Goal: Book appointment/travel/reservation

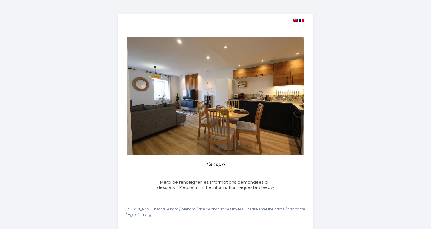
select select
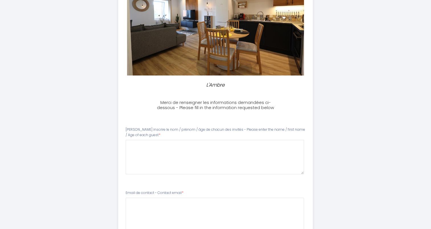
scroll to position [87, 0]
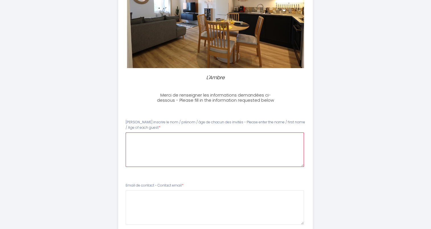
click at [269, 140] on guest0 at bounding box center [215, 150] width 178 height 34
type guest0 "Bruno CARDOT 53 ans"
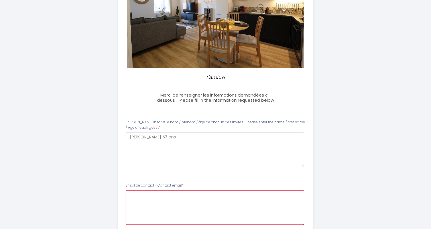
click at [200, 200] on email1 at bounding box center [215, 207] width 178 height 34
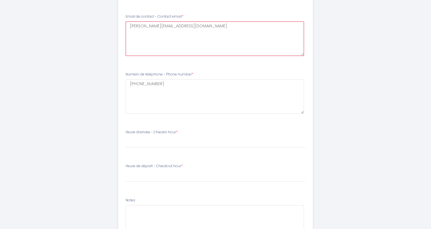
scroll to position [260, 0]
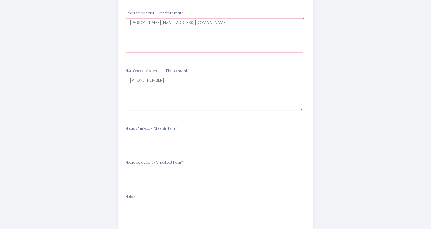
type email1 "b.cardot@itinova.org"
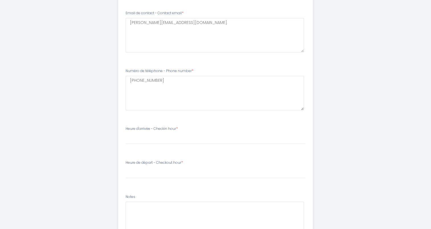
click at [220, 149] on li "Heure d'arrivée - Checkin hour * 17:00 17:30 18:00 18:30 19:00 19:30 20:00 20:3…" at bounding box center [216, 138] width 194 height 31
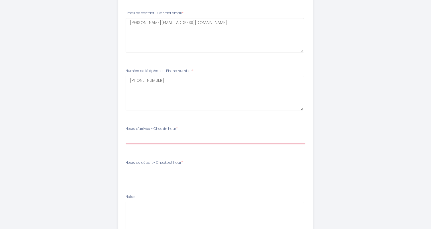
click at [165, 143] on select "17:00 17:30 18:00 18:30 19:00 19:30 20:00 20:30 21:00 21:30 22:00 22:30 23:00 2…" at bounding box center [216, 138] width 180 height 11
select select "23:00"
click at [126, 133] on select "17:00 17:30 18:00 18:30 19:00 19:30 20:00 20:30 21:00 21:30 22:00 22:30 23:00 2…" at bounding box center [216, 138] width 180 height 11
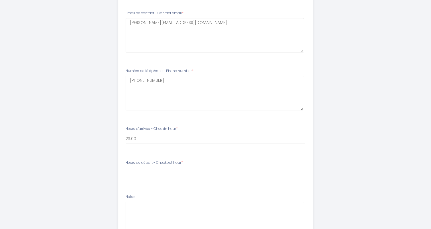
click at [165, 181] on li "Heure de départ - Checkout hour * 00:00 00:30 01:00 01:30 02:00 02:30 03:00 03:…" at bounding box center [216, 172] width 194 height 31
click at [150, 180] on li "Heure de départ - Checkout hour * 00:00 00:30 01:00 01:30 02:00 02:30 03:00 03:…" at bounding box center [216, 172] width 194 height 31
click at [153, 169] on select "00:00 00:30 01:00 01:30 02:00 02:30 03:00 03:30 04:00 04:30 05:00 05:30 06:00 0…" at bounding box center [216, 173] width 180 height 11
select select "07:30"
click at [126, 168] on select "00:00 00:30 01:00 01:30 02:00 02:30 03:00 03:30 04:00 04:30 05:00 05:30 06:00 0…" at bounding box center [216, 173] width 180 height 11
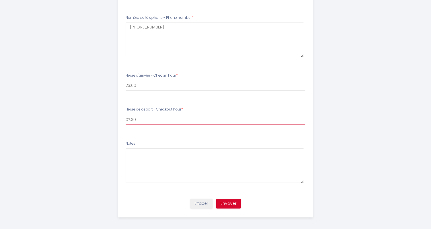
scroll to position [315, 0]
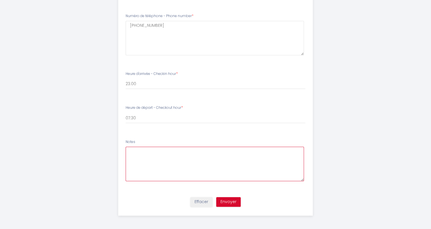
click at [176, 154] on textarea at bounding box center [215, 164] width 178 height 34
type textarea "l"
type textarea "Je ne connais pas exactement mon heure d'arrivé"
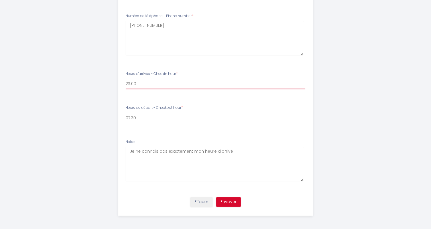
click at [149, 80] on select "17:00 17:30 18:00 18:30 19:00 19:30 20:00 20:30 21:00 21:30 22:00 22:30 23:00 2…" at bounding box center [216, 83] width 180 height 11
select select "18:30"
click at [126, 78] on select "17:00 17:30 18:00 18:30 19:00 19:30 20:00 20:30 21:00 21:30 22:00 22:30 23:00 2…" at bounding box center [216, 83] width 180 height 11
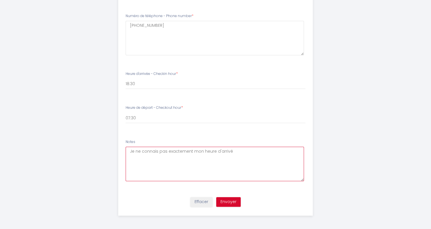
drag, startPoint x: 236, startPoint y: 151, endPoint x: 50, endPoint y: 154, distance: 186.2
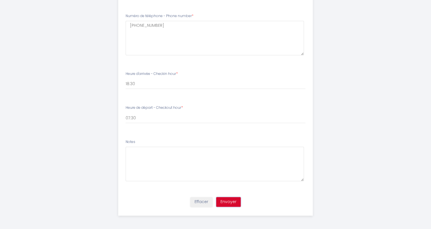
click at [233, 202] on button "Envoyer" at bounding box center [228, 202] width 25 height 10
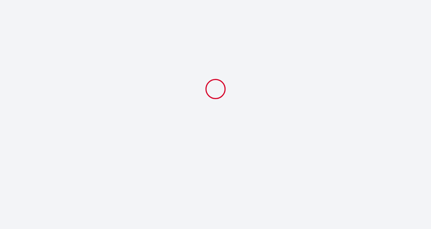
select select "18:30"
select select "07:30"
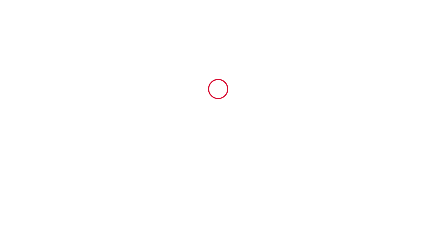
type input "6700076"
type input "L'Ambre"
type input "Place Davinet"
type input "01160"
type input "Pont d'Ain"
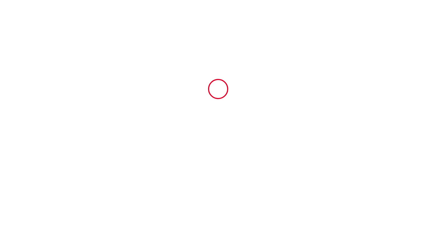
type input "France"
type input "10 Wed September 2025"
type input "12 Fri September 2025"
type input "1"
type input "0"
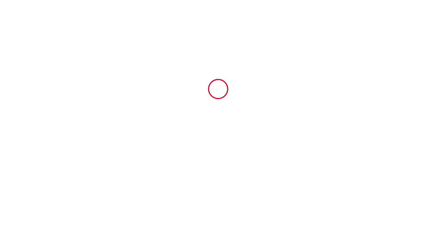
type input "400"
type input "201.6"
type input "Christian"
type input "Bardet"
type input "Place Davinet"
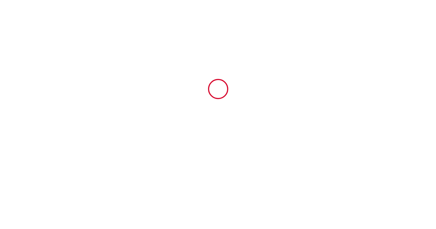
type input "01160"
type input "Pont d'Ain"
type input "France"
type input "christianbardet.lcd@gmail.com"
type input "bruno CARDOT"
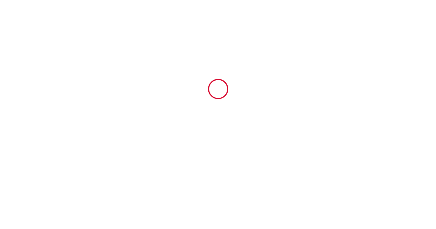
type input "ITINOVA - Saint Jean Le Vieux"
type input "127 rue des erables"
type input "01640"
type input "SAINT JEAN LE VIEUX"
type input "bvieux.648005@guest.booking.com"
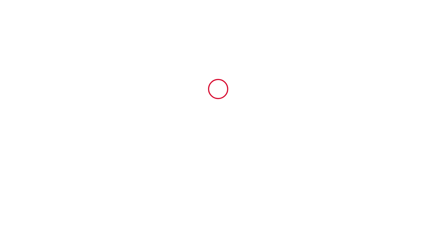
type input "+33 6 64 43 83 68"
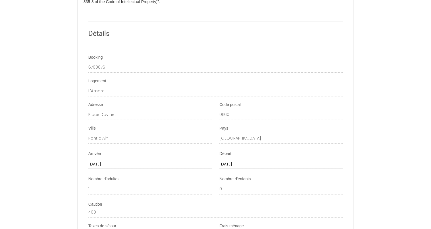
scroll to position [644, 0]
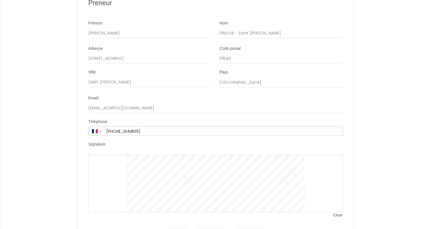
scroll to position [1124, 0]
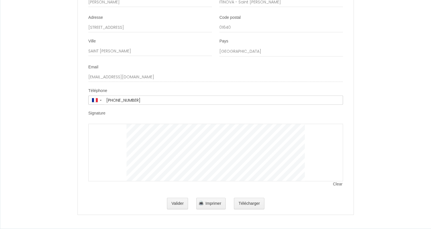
click at [338, 185] on span "Clear" at bounding box center [338, 185] width 10 height 6
click at [182, 203] on button "Valider" at bounding box center [177, 203] width 21 height 11
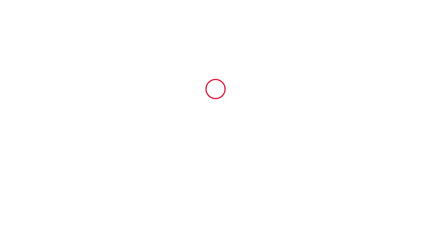
scroll to position [0, 0]
type input "6.6"
type input "45"
type input "150"
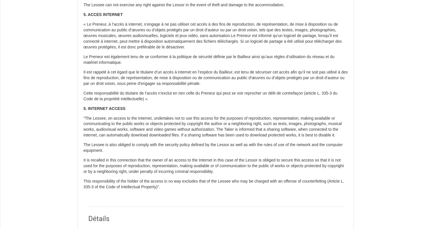
scroll to position [447, 0]
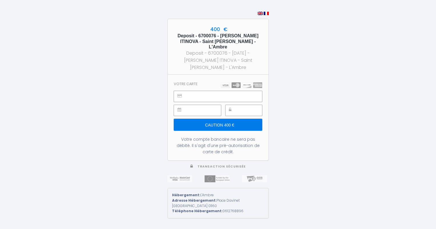
click at [244, 125] on input "Caution 400 €" at bounding box center [218, 125] width 88 height 12
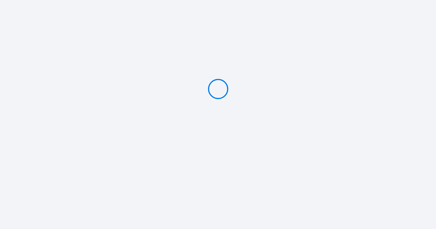
type input "Caution 400 €"
